Goal: Task Accomplishment & Management: Manage account settings

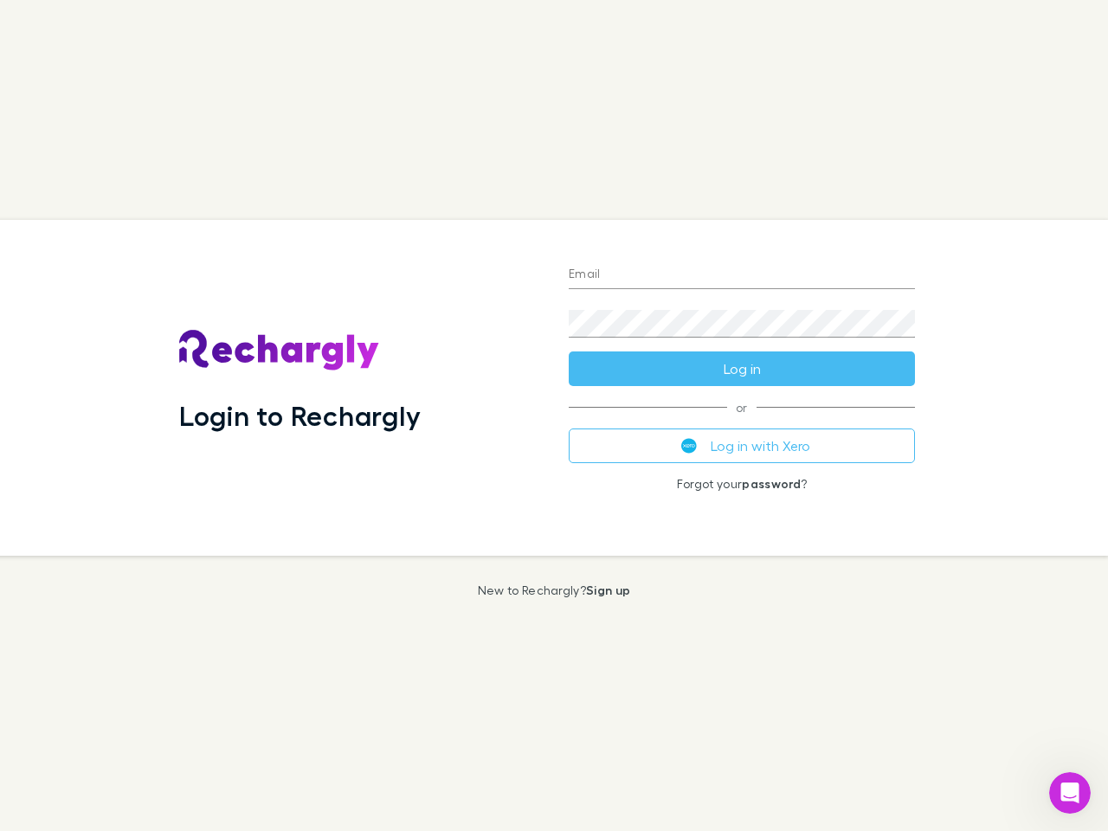
click at [554, 415] on div "Login to Rechargly" at bounding box center [359, 388] width 389 height 336
click at [742, 275] on input "Email" at bounding box center [742, 275] width 346 height 28
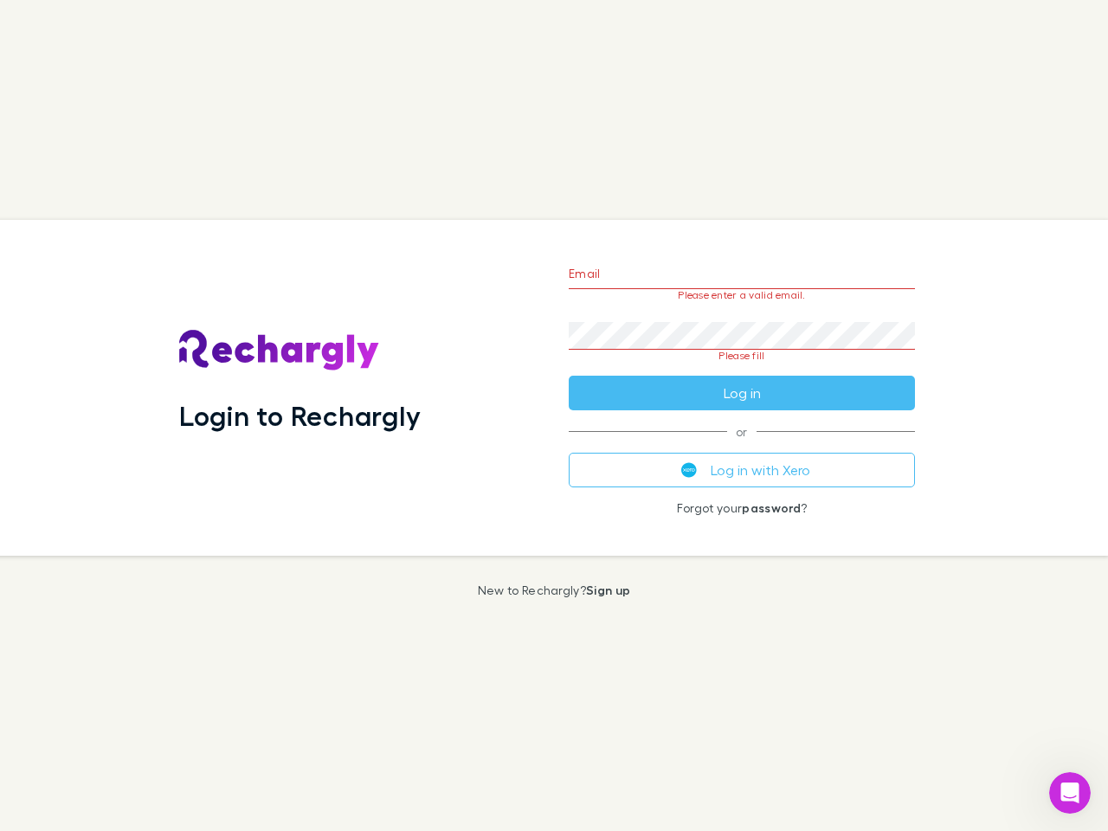
click at [742, 369] on form "Email Please enter a valid email. Password Please fill Log in" at bounding box center [742, 329] width 346 height 163
click at [742, 446] on div "Email Please enter a valid email. Password Please fill Log in or Log in with Xe…" at bounding box center [742, 388] width 374 height 336
